Goal: Go to known website: Access a specific website the user already knows

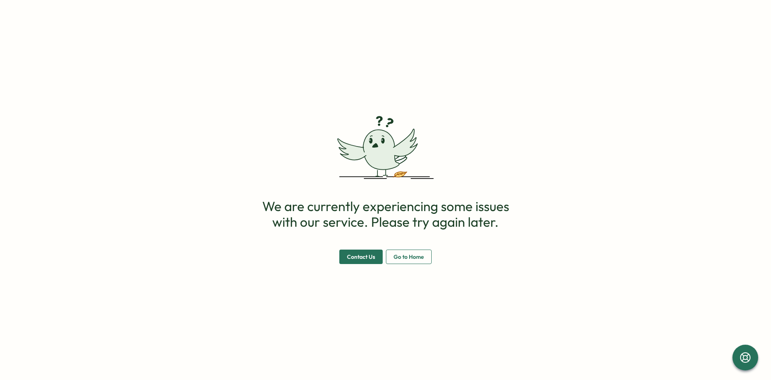
drag, startPoint x: 662, startPoint y: 39, endPoint x: 662, endPoint y: 43, distance: 4.4
click at [662, 41] on main "We are currently experiencing some issues with our service. Please try again la…" at bounding box center [385, 190] width 771 height 380
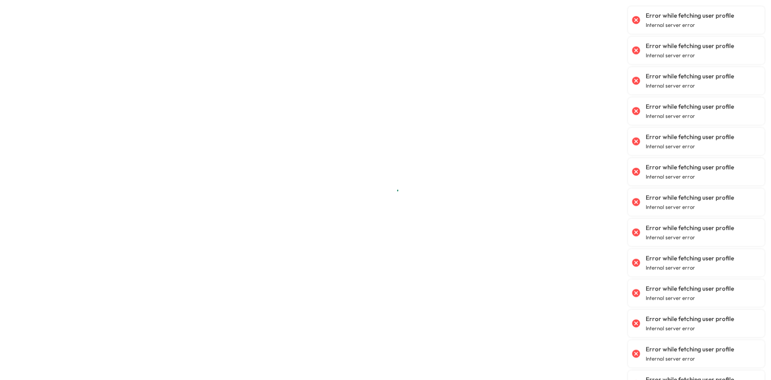
drag, startPoint x: 174, startPoint y: 148, endPoint x: 111, endPoint y: 94, distance: 82.3
click at [173, 148] on main at bounding box center [385, 190] width 771 height 380
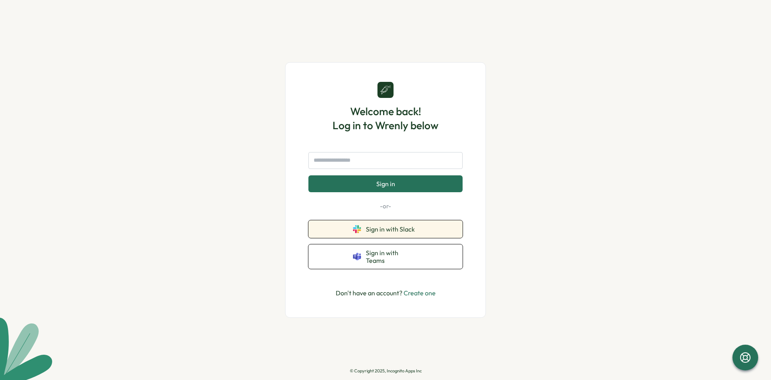
click at [410, 225] on button "Sign in with Slack" at bounding box center [385, 230] width 154 height 18
